Goal: Information Seeking & Learning: Check status

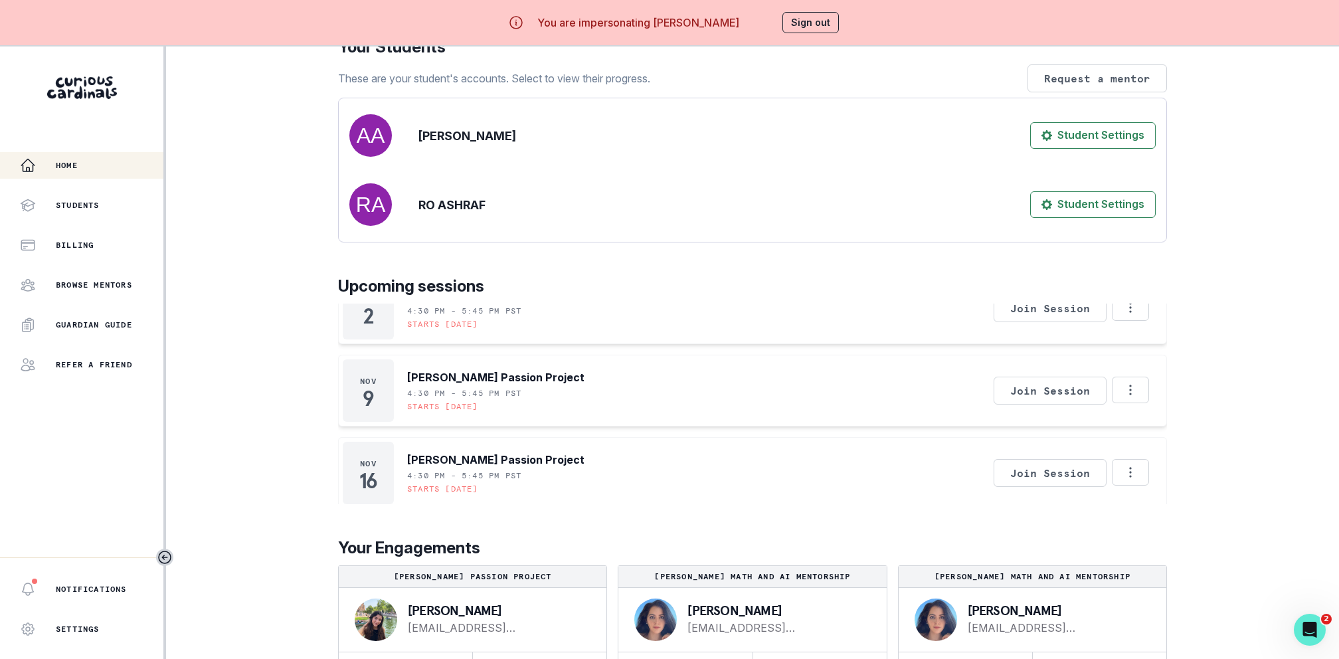
scroll to position [46, 0]
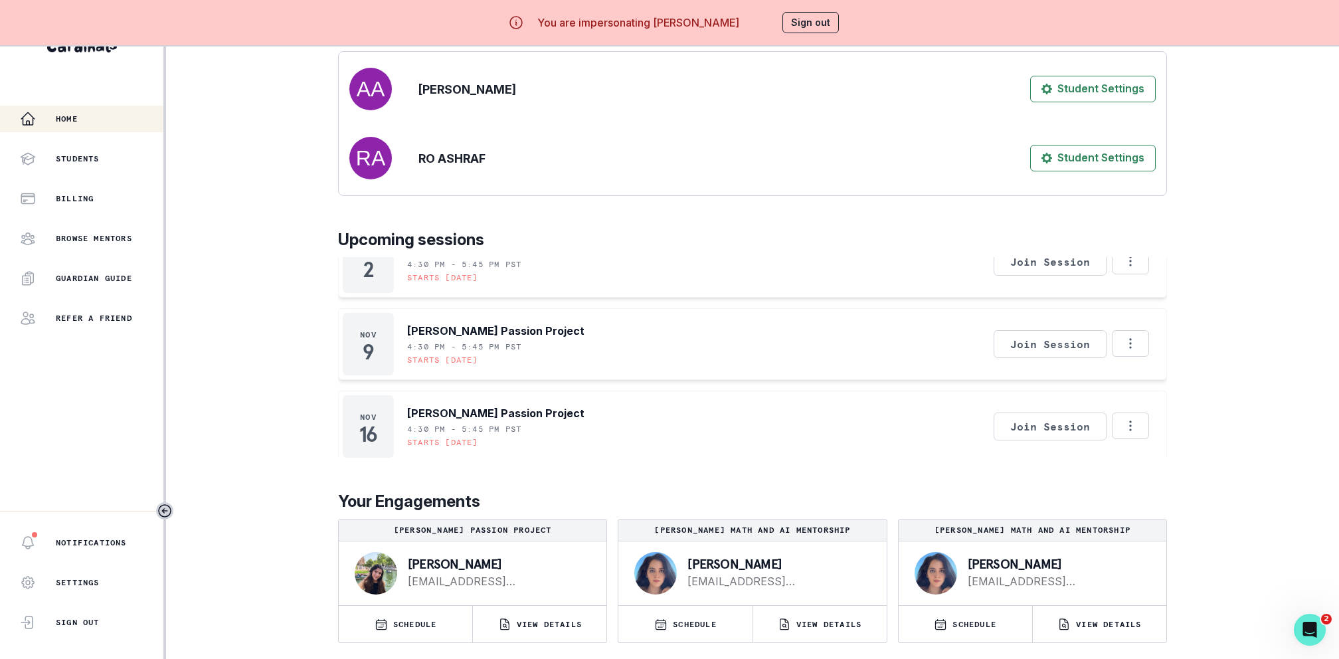
click at [770, 529] on p "[PERSON_NAME] Math and AI Mentorship" at bounding box center [752, 530] width 257 height 11
click at [769, 531] on p "[PERSON_NAME] Math and AI Mentorship" at bounding box center [752, 530] width 257 height 11
click at [766, 531] on p "[PERSON_NAME] Math and AI Mentorship" at bounding box center [752, 530] width 257 height 11
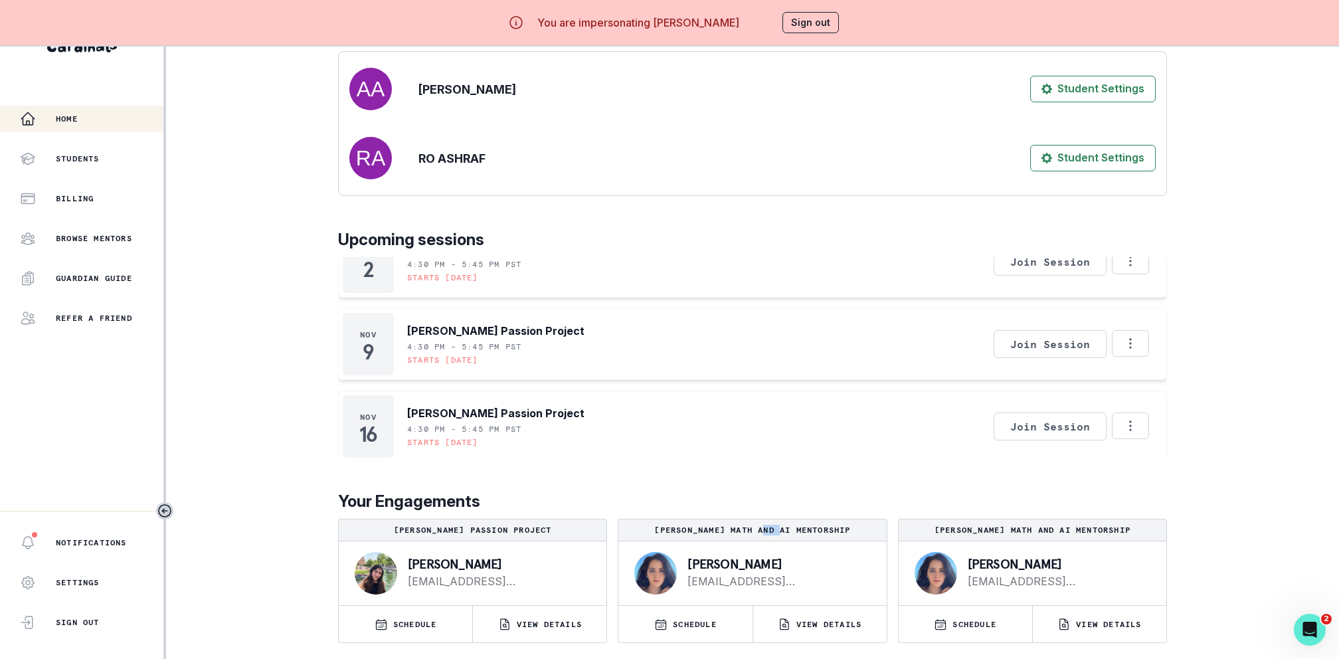
click at [766, 531] on p "[PERSON_NAME] Math and AI Mentorship" at bounding box center [752, 530] width 257 height 11
click at [759, 531] on p "[PERSON_NAME] Math and AI Mentorship" at bounding box center [752, 530] width 257 height 11
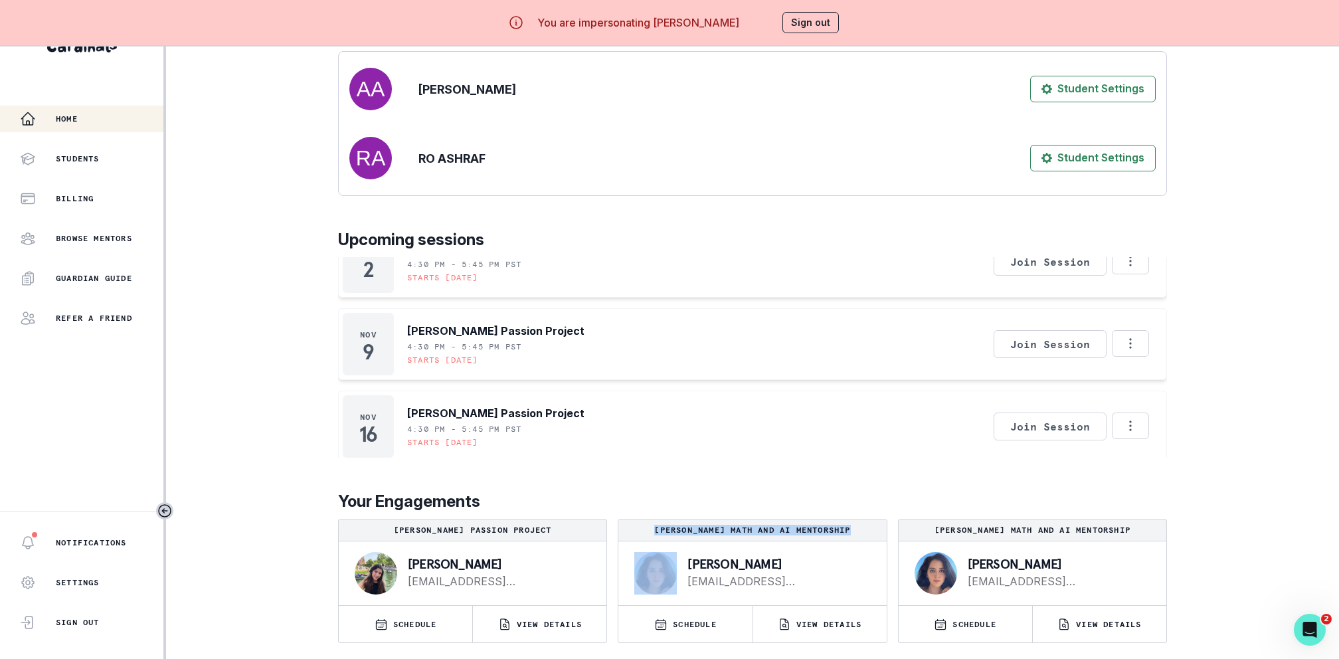
click at [758, 530] on p "[PERSON_NAME] Math and AI Mentorship" at bounding box center [752, 530] width 257 height 11
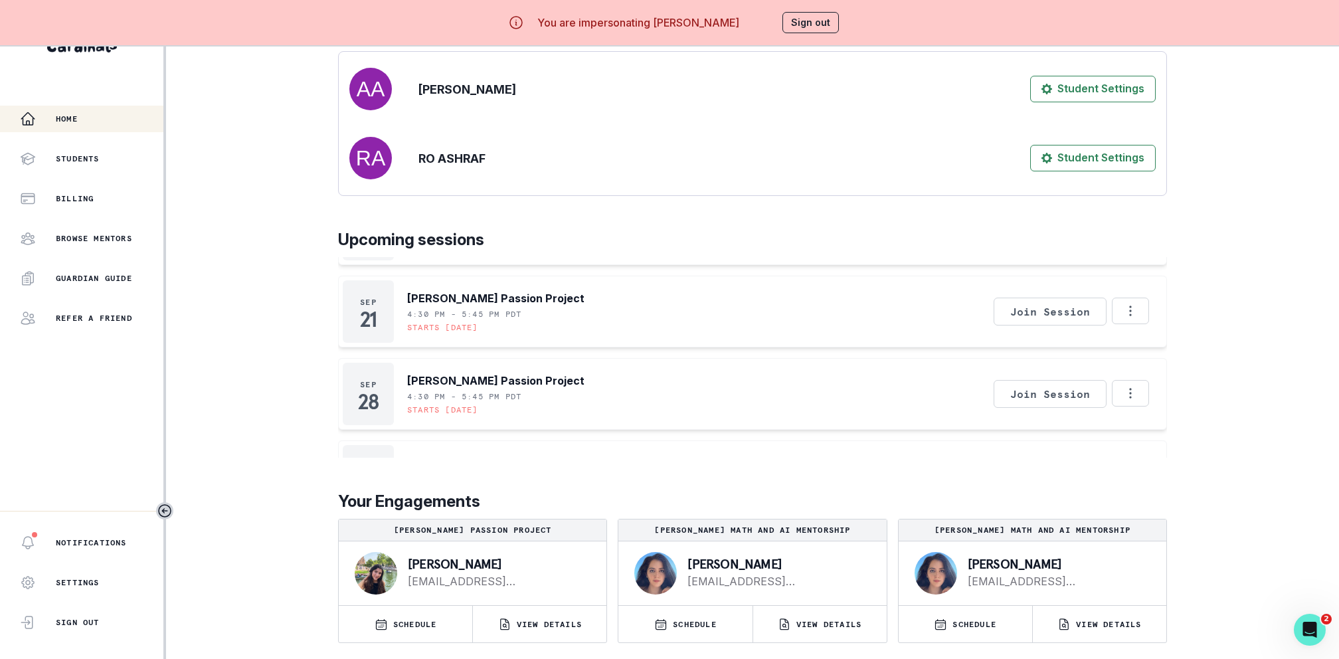
scroll to position [0, 0]
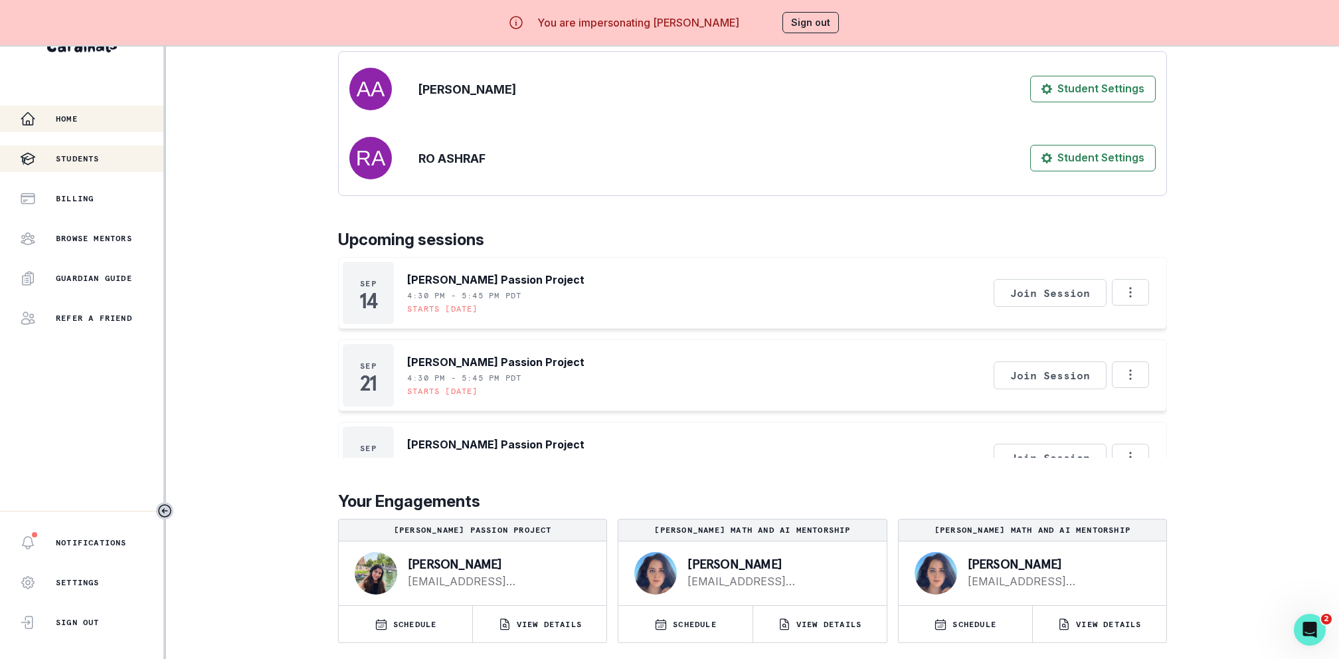
click at [88, 165] on div "Students" at bounding box center [91, 159] width 143 height 16
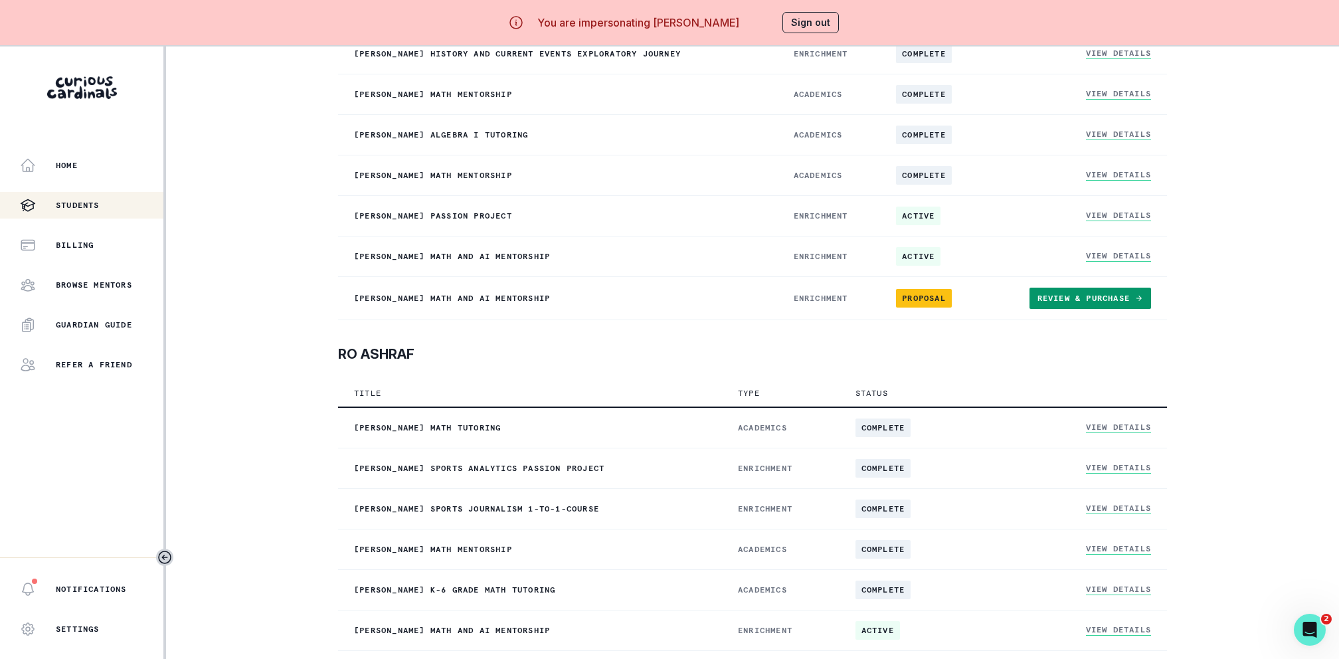
scroll to position [46, 0]
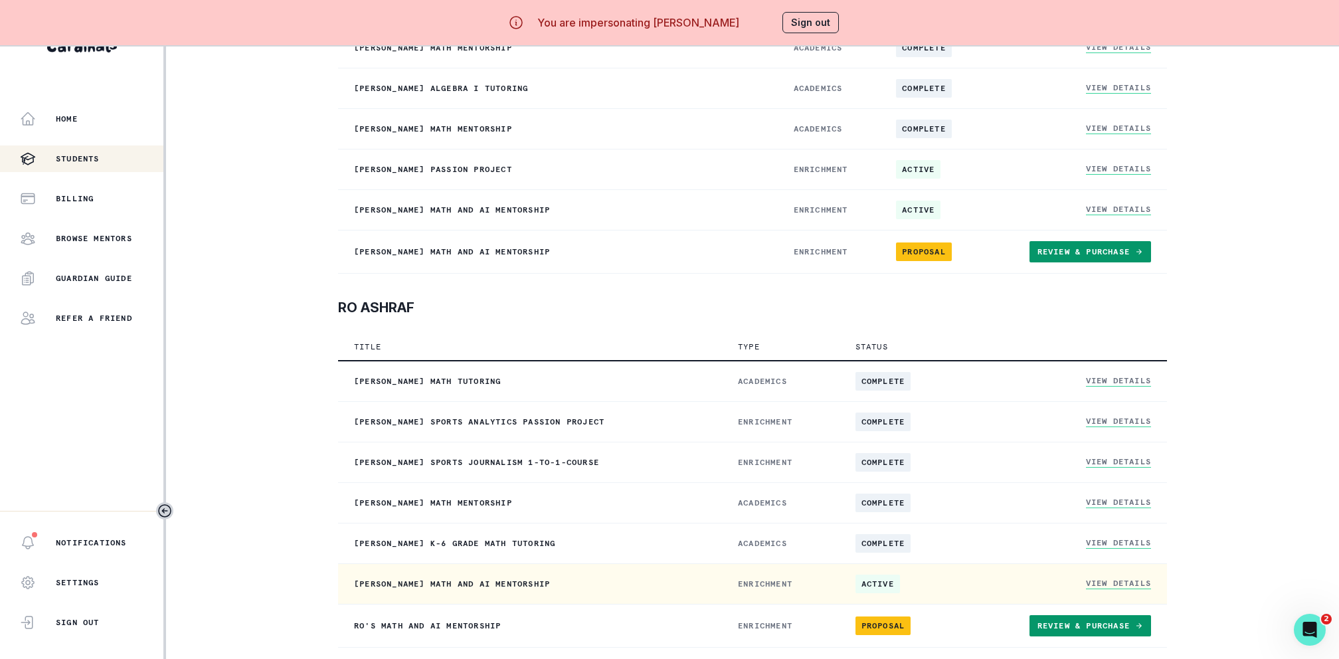
click at [1111, 578] on link "View Details" at bounding box center [1118, 583] width 65 height 11
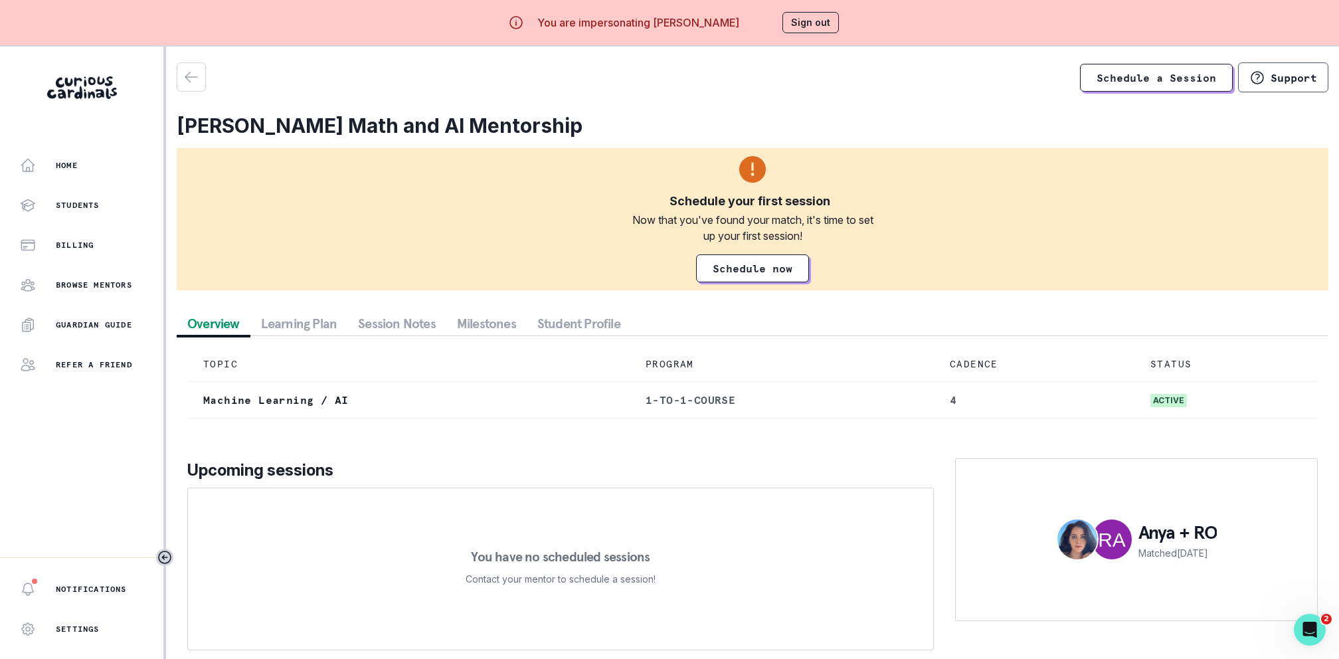
click at [490, 323] on button "Milestones" at bounding box center [486, 323] width 80 height 24
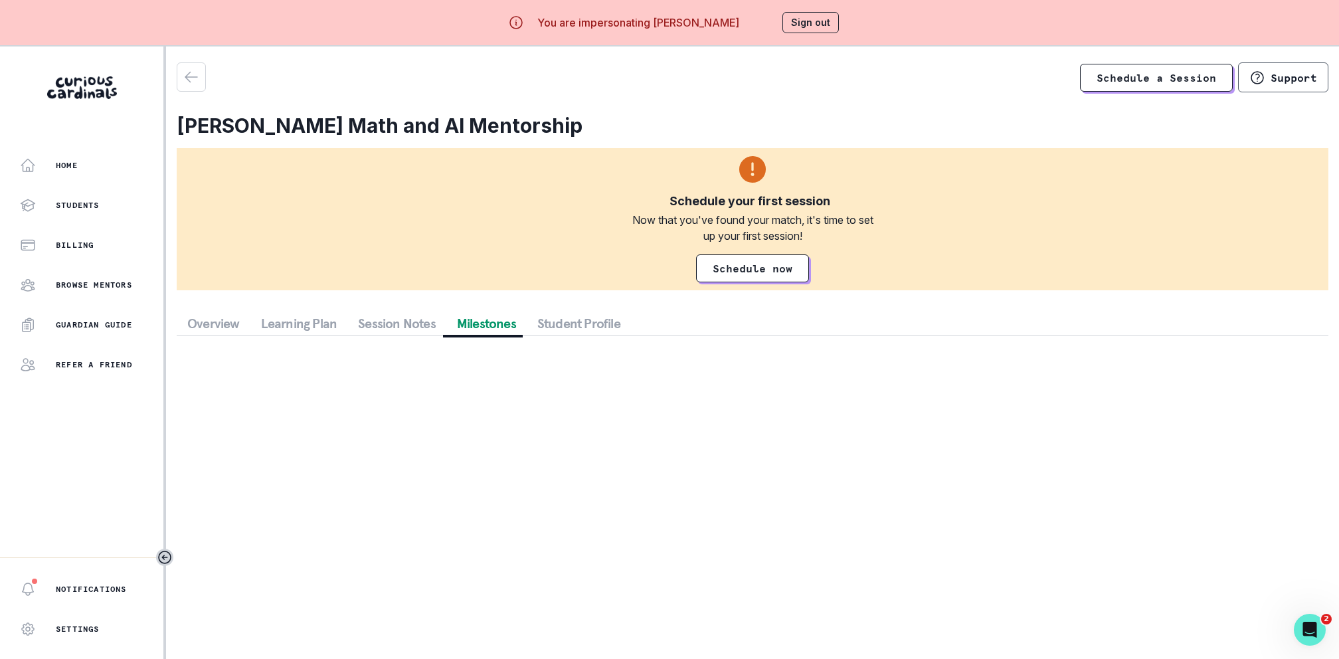
click at [231, 322] on button "Overview" at bounding box center [214, 323] width 74 height 24
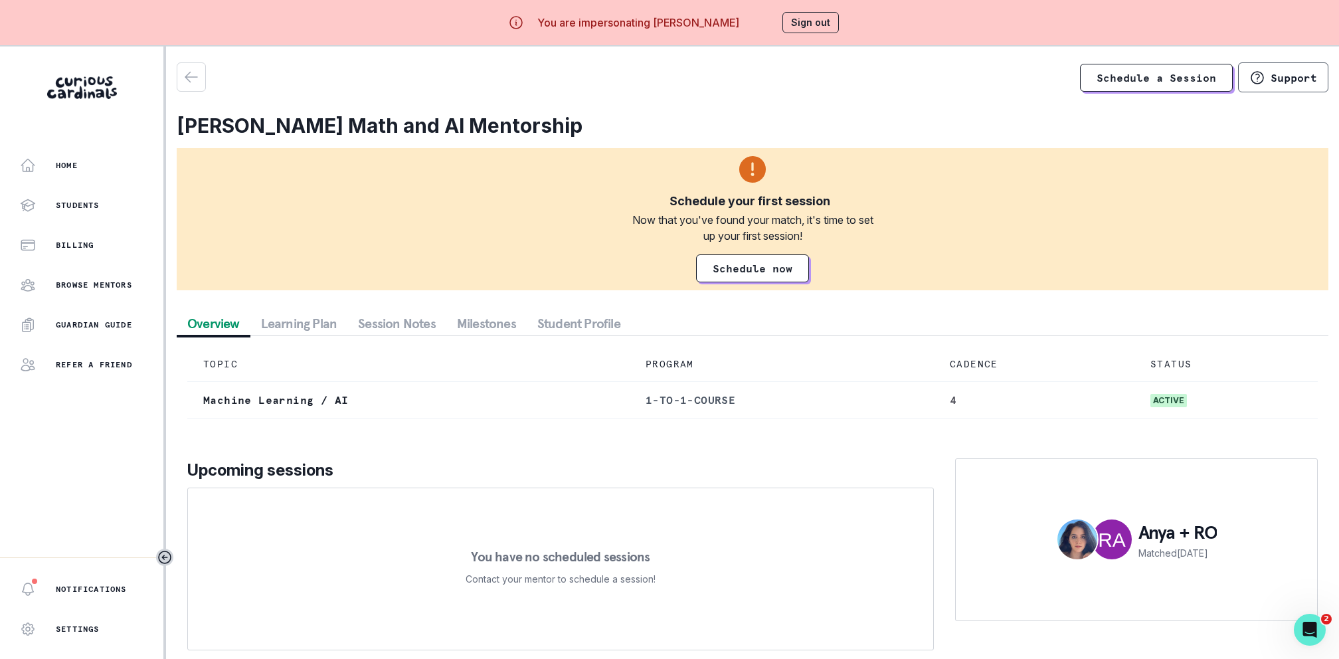
scroll to position [46, 0]
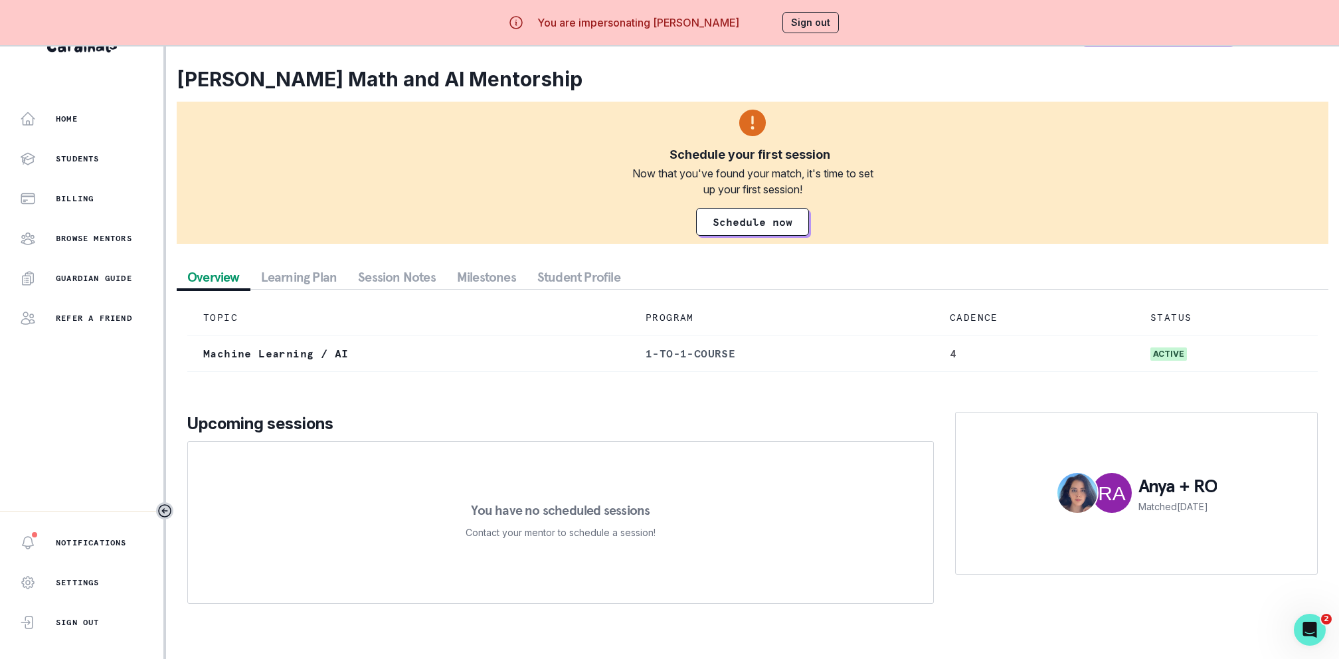
click at [546, 508] on p "You have no scheduled sessions" at bounding box center [560, 509] width 179 height 13
click at [551, 509] on p "You have no scheduled sessions" at bounding box center [560, 509] width 179 height 13
click at [552, 509] on p "You have no scheduled sessions" at bounding box center [560, 509] width 179 height 13
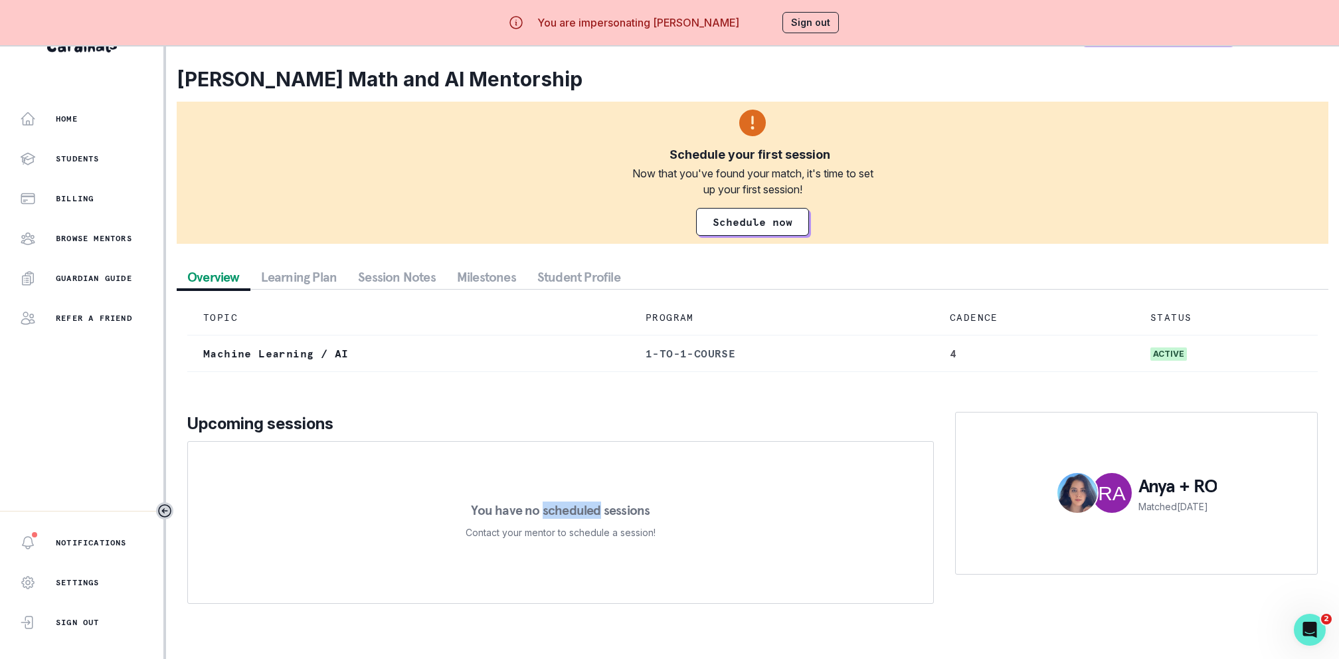
click at [552, 509] on p "You have no scheduled sessions" at bounding box center [560, 509] width 179 height 13
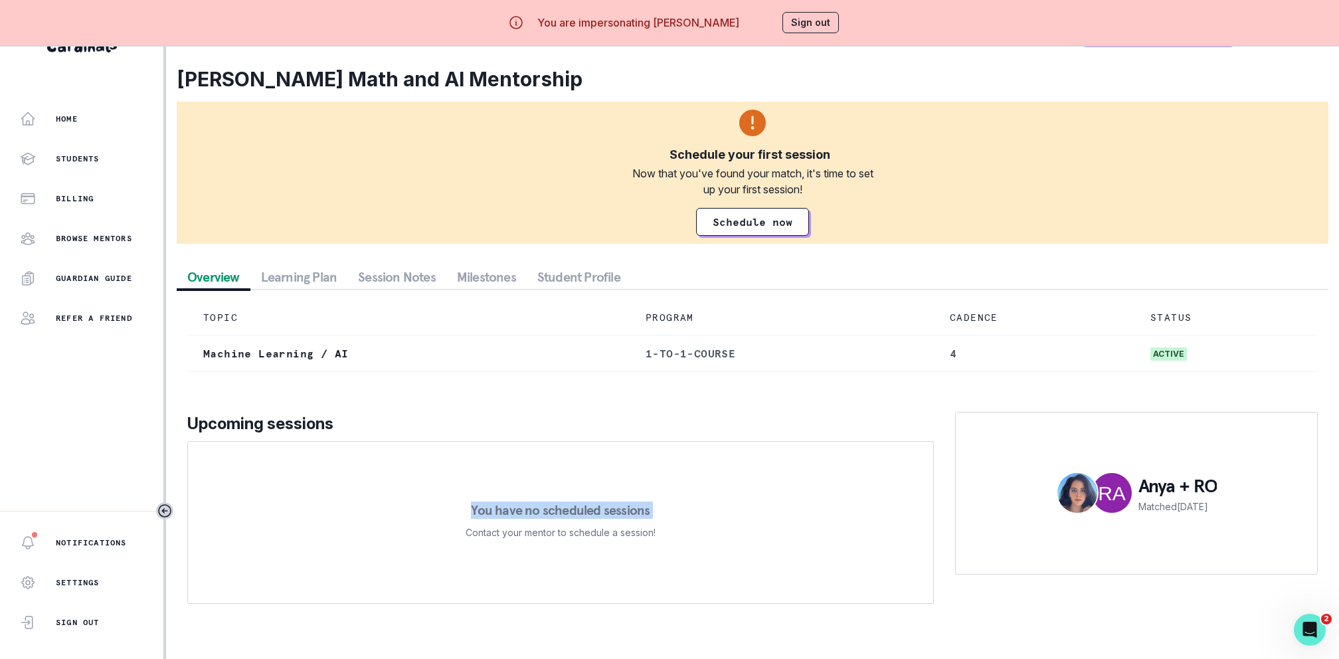
click at [552, 509] on p "You have no scheduled sessions" at bounding box center [560, 509] width 179 height 13
click at [552, 508] on p "You have no scheduled sessions" at bounding box center [560, 509] width 179 height 13
click at [558, 508] on p "You have no scheduled sessions" at bounding box center [560, 509] width 179 height 13
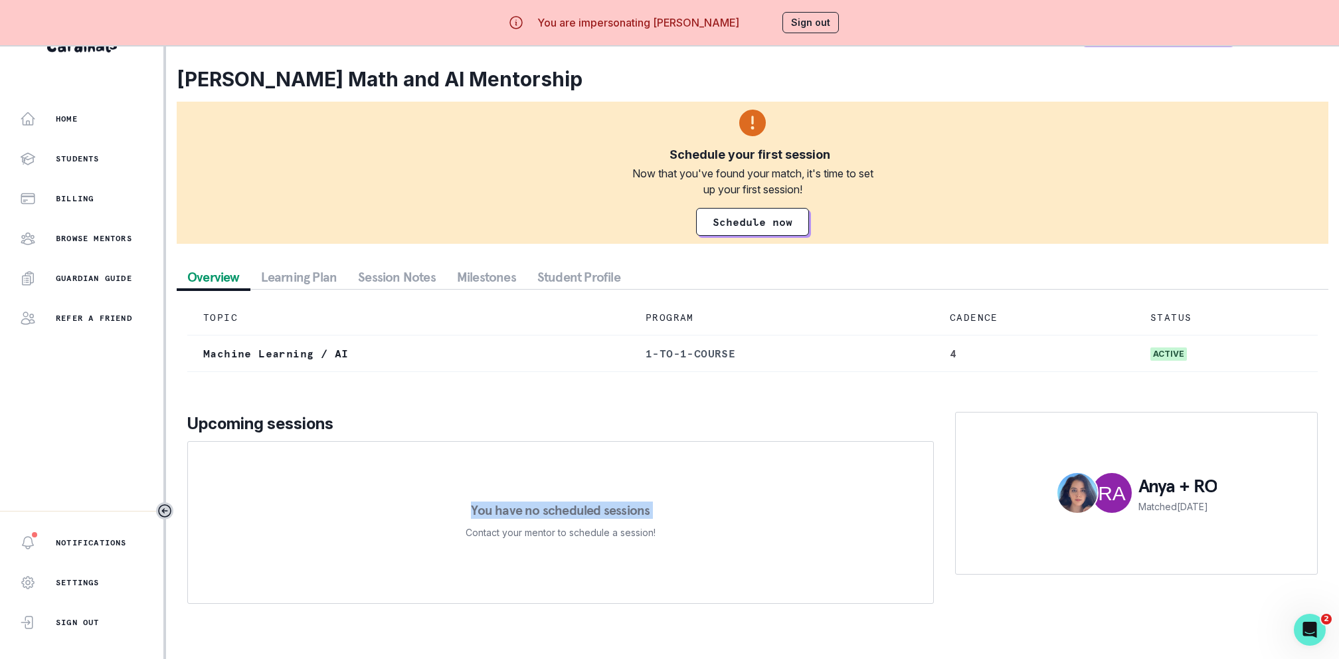
click at [811, 17] on button "Sign out" at bounding box center [810, 22] width 56 height 21
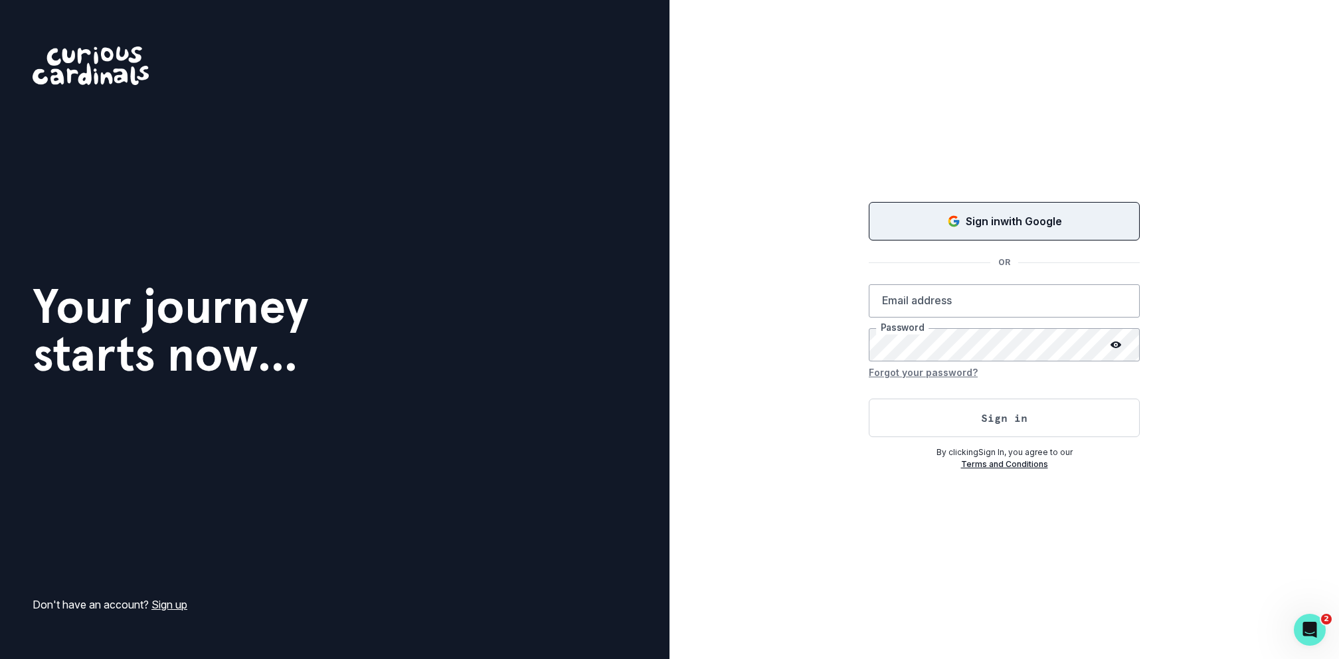
click at [993, 217] on p "Sign in with Google" at bounding box center [1014, 221] width 96 height 16
